Goal: Task Accomplishment & Management: Complete application form

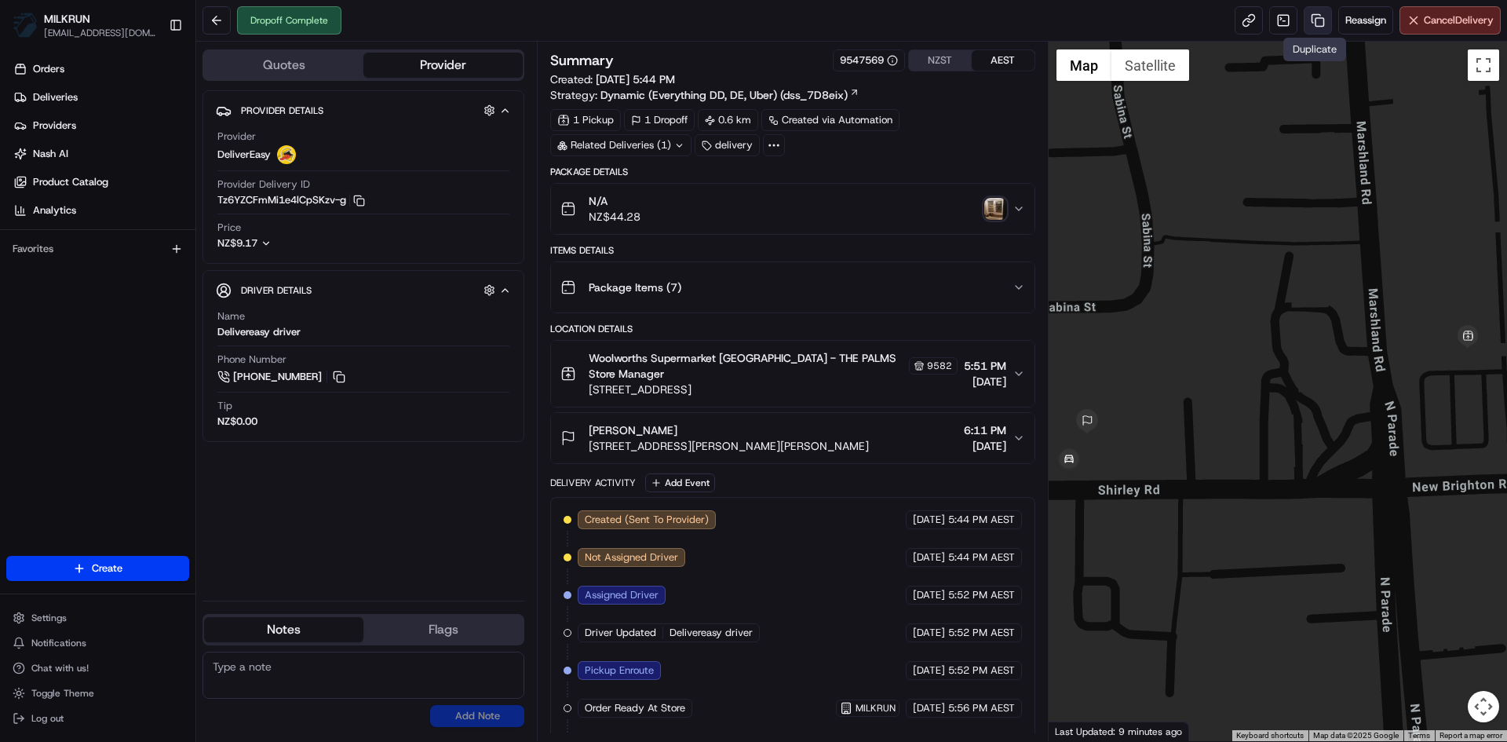
click at [1312, 17] on link at bounding box center [1317, 20] width 28 height 28
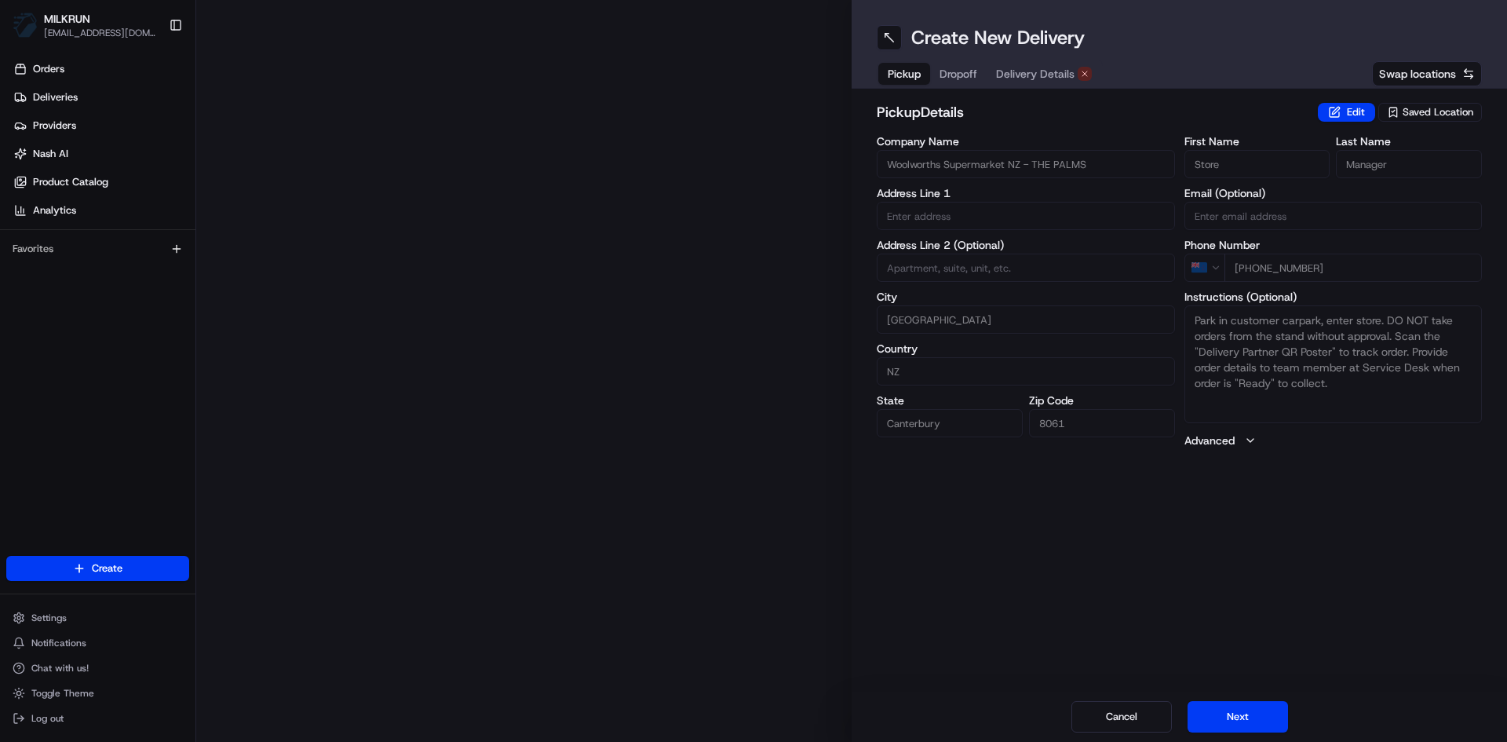
type input "[STREET_ADDRESS]"
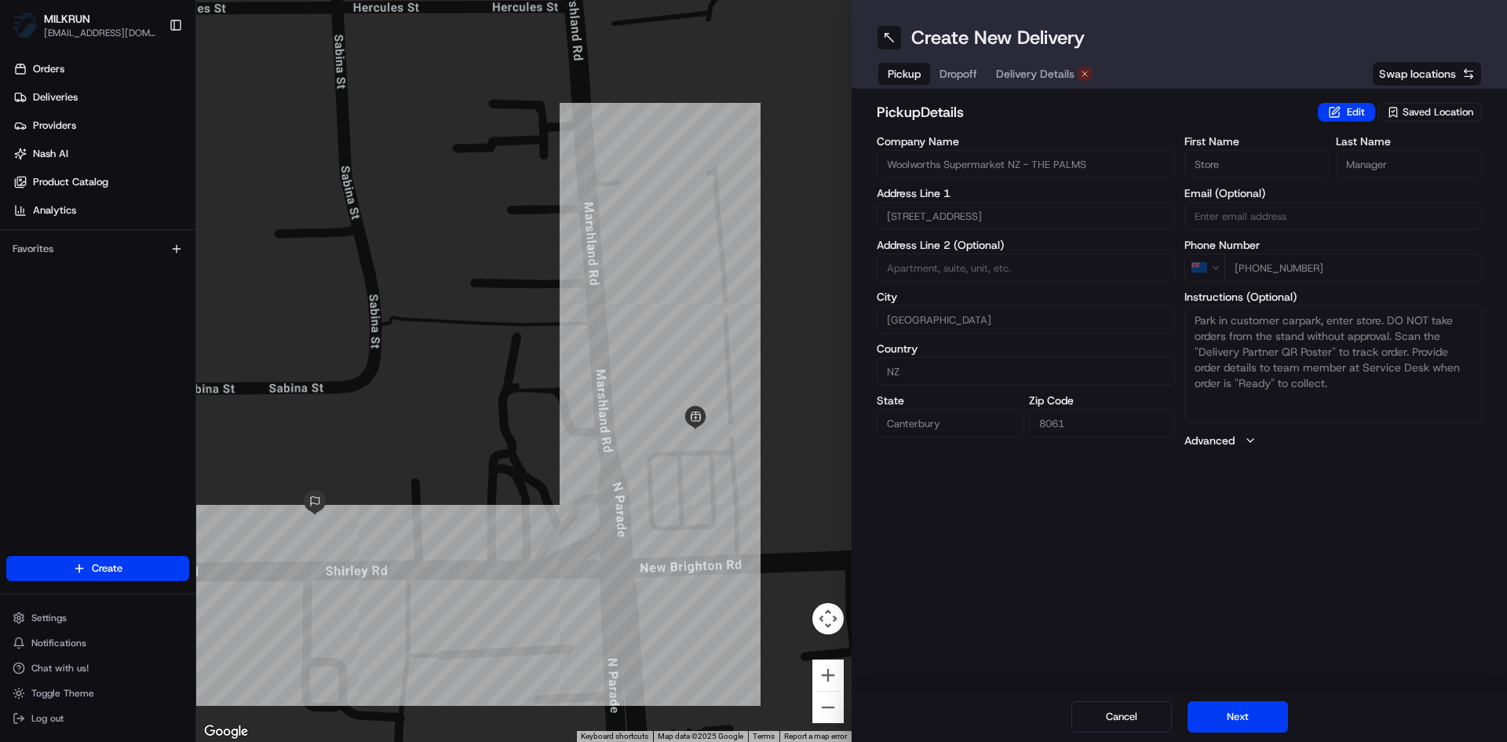
click at [1063, 65] on button "Delivery Details" at bounding box center [1043, 74] width 115 height 22
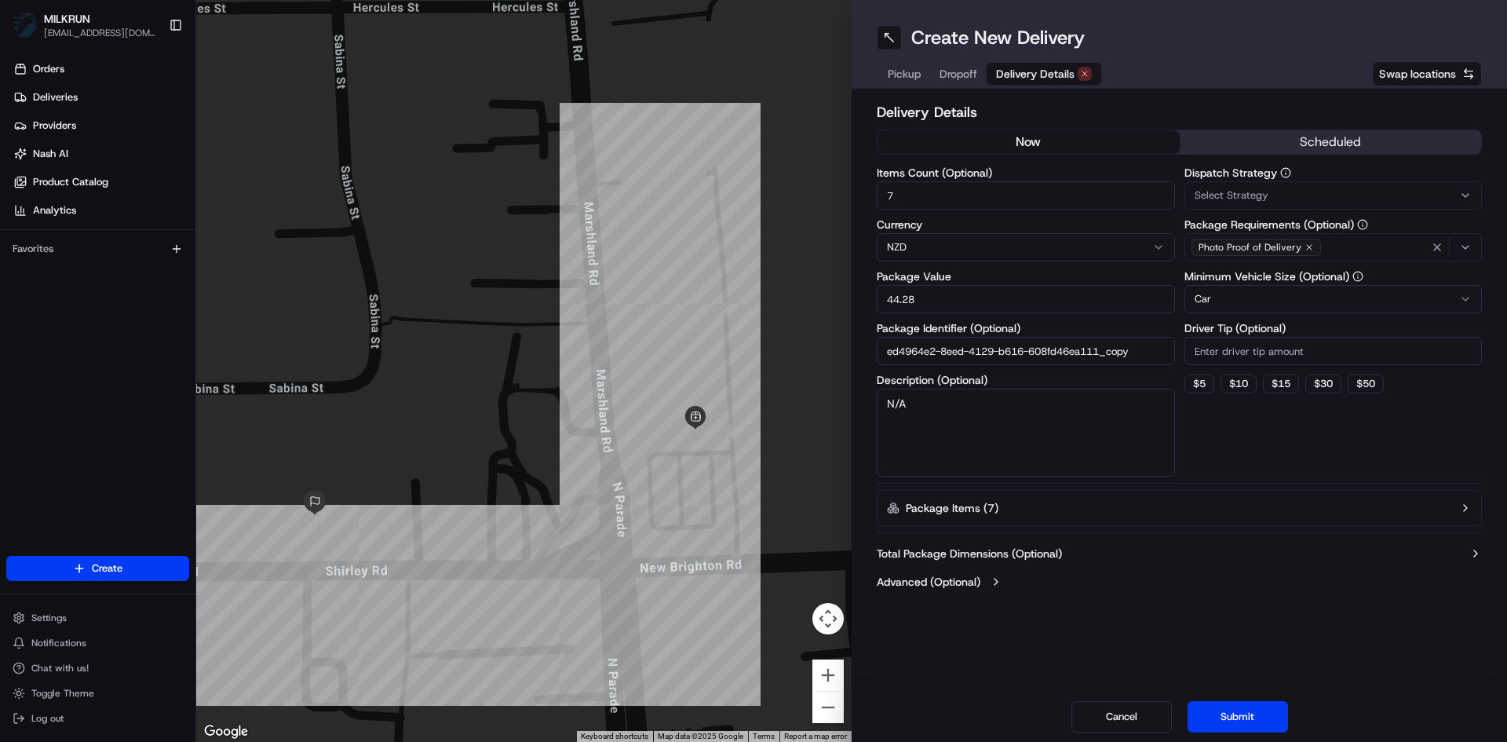
click at [1051, 133] on button "now" at bounding box center [1028, 142] width 302 height 24
click at [1259, 716] on button "Submit" at bounding box center [1237, 716] width 100 height 31
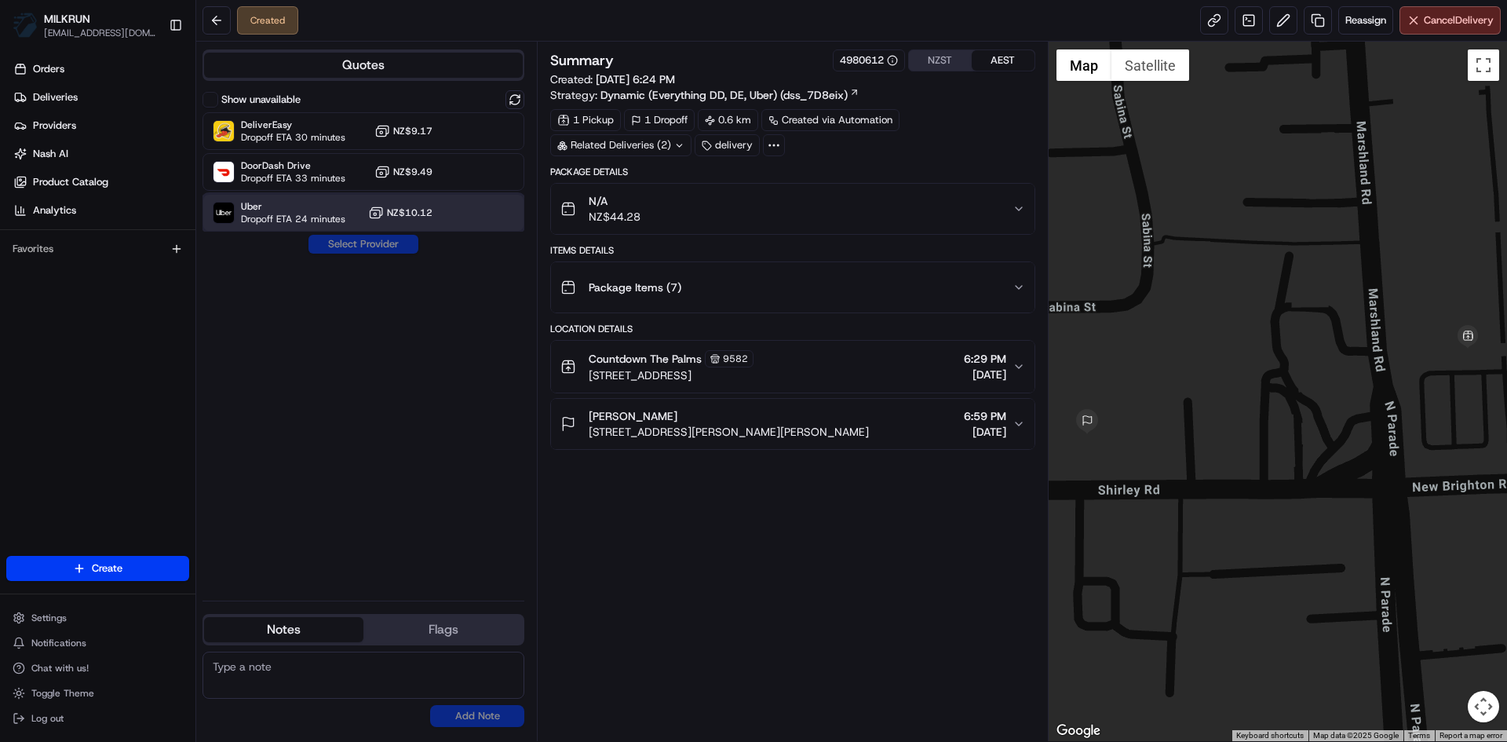
click at [313, 202] on span "Uber" at bounding box center [293, 206] width 104 height 13
click at [380, 243] on button "Assign Provider" at bounding box center [363, 244] width 111 height 19
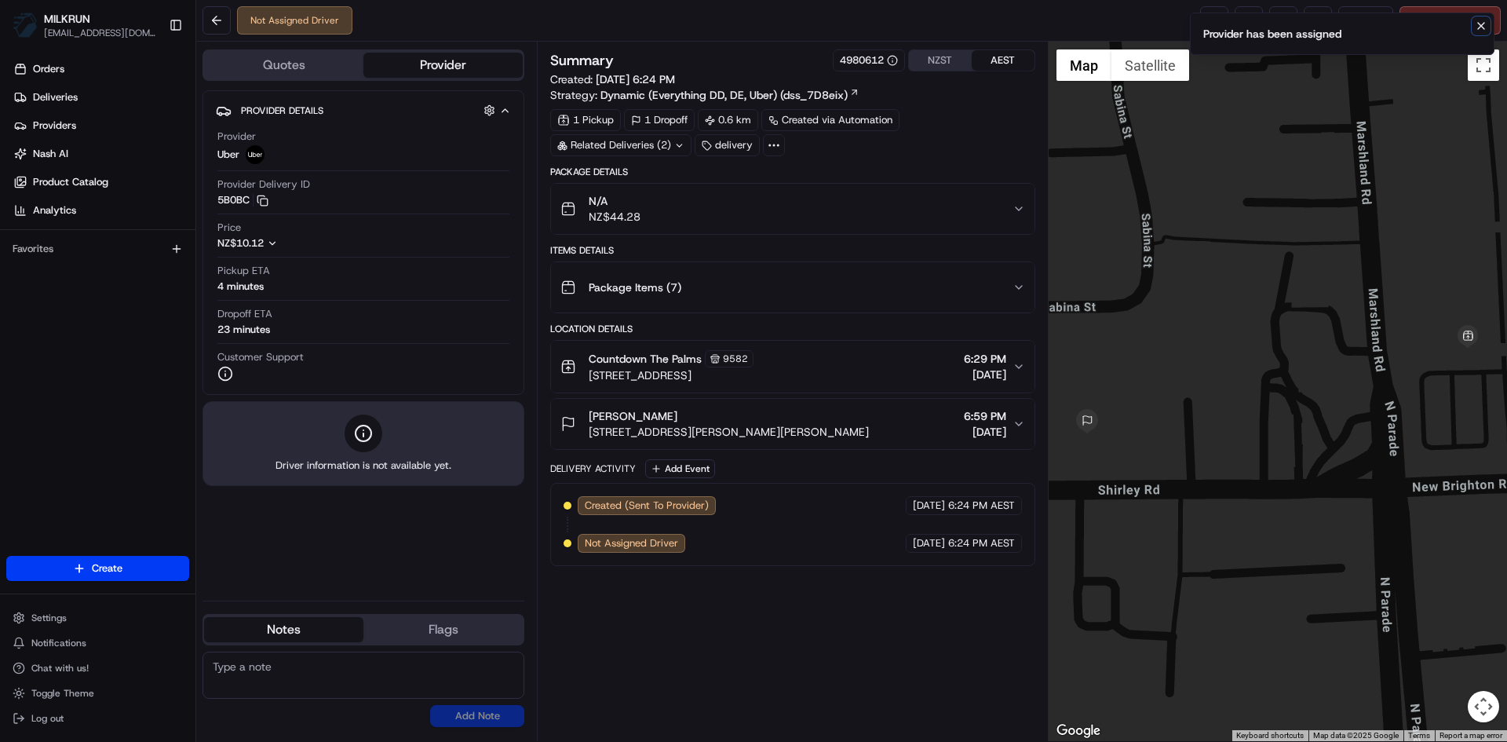
click at [1481, 28] on icon "Notifications (F8)" at bounding box center [1480, 26] width 13 height 13
click at [1204, 19] on link at bounding box center [1214, 20] width 28 height 28
